Goal: Find specific page/section: Find specific page/section

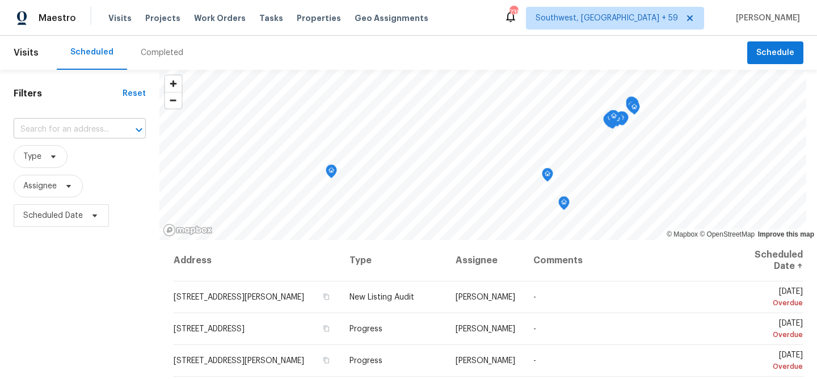
click at [66, 138] on input "text" at bounding box center [64, 130] width 100 height 18
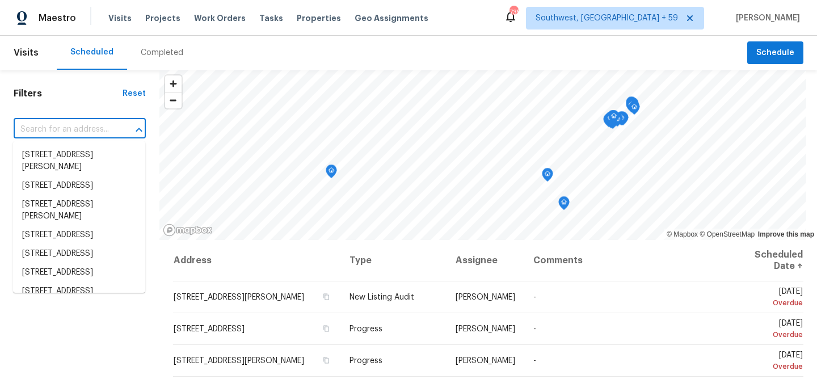
paste input "[STREET_ADDRESS]"
type input "[STREET_ADDRESS]"
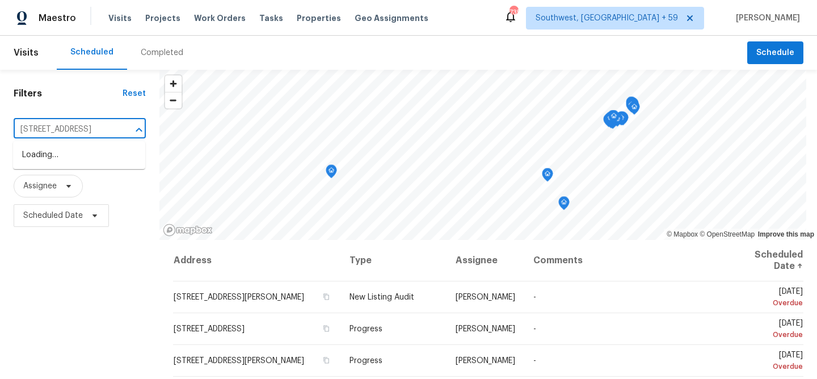
scroll to position [0, 41]
click at [69, 159] on li "[STREET_ADDRESS]" at bounding box center [79, 155] width 132 height 19
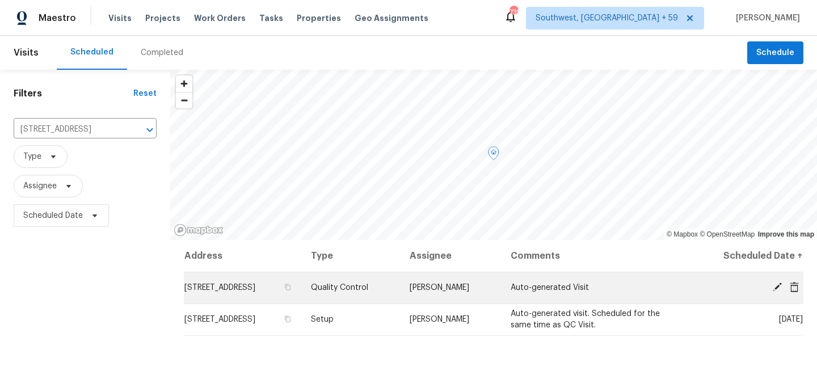
click at [240, 290] on span "[STREET_ADDRESS]" at bounding box center [219, 288] width 71 height 8
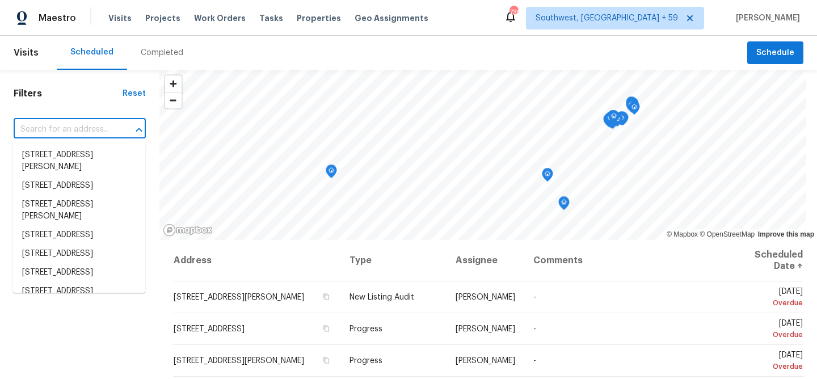
click at [105, 133] on input "text" at bounding box center [64, 130] width 100 height 18
paste input "[STREET_ADDRESS]"
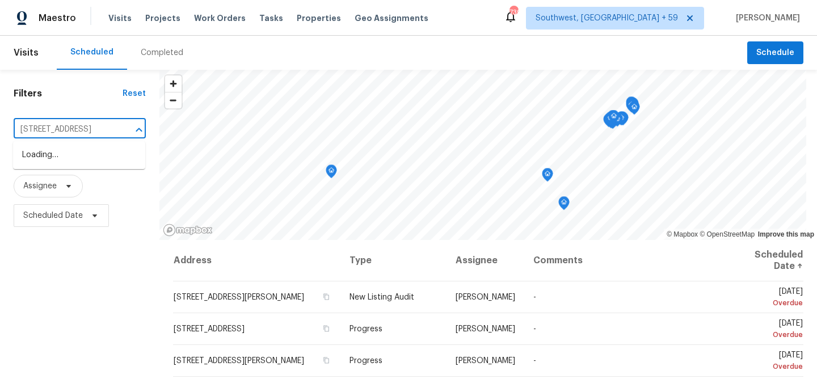
type input "[STREET_ADDRESS]"
click at [100, 160] on li "[STREET_ADDRESS]" at bounding box center [79, 155] width 132 height 19
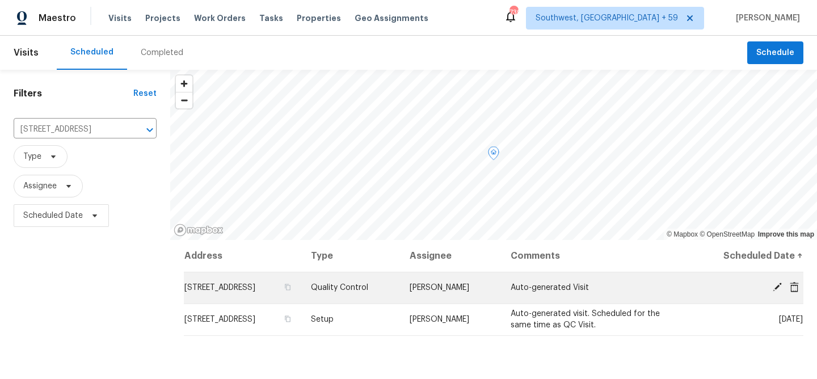
click at [255, 284] on span "[STREET_ADDRESS]" at bounding box center [219, 288] width 71 height 8
